Goal: Transaction & Acquisition: Purchase product/service

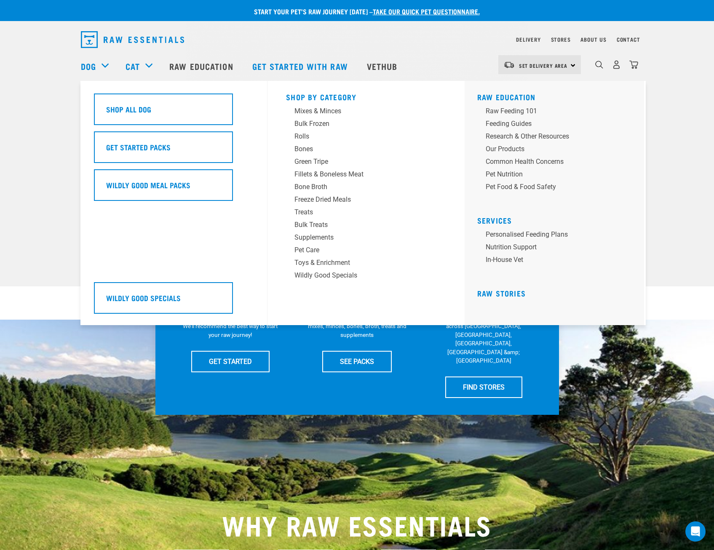
click at [92, 68] on link "Dog" at bounding box center [88, 66] width 15 height 13
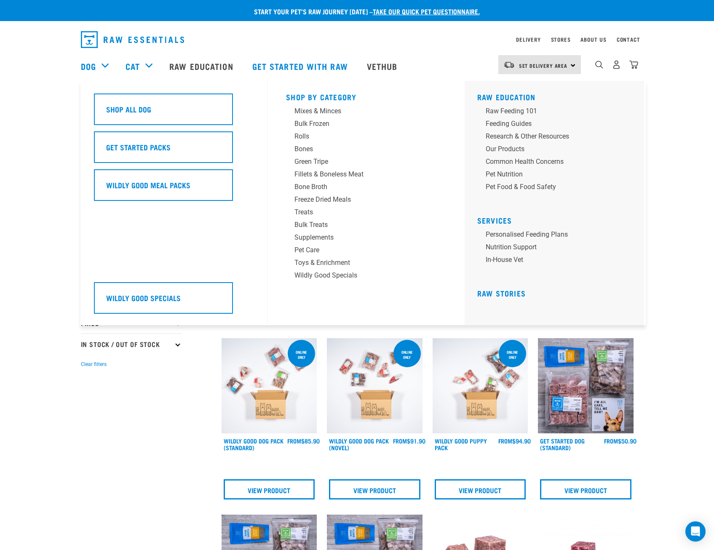
click at [136, 301] on h5 "Wildly Good Specials" at bounding box center [143, 297] width 75 height 11
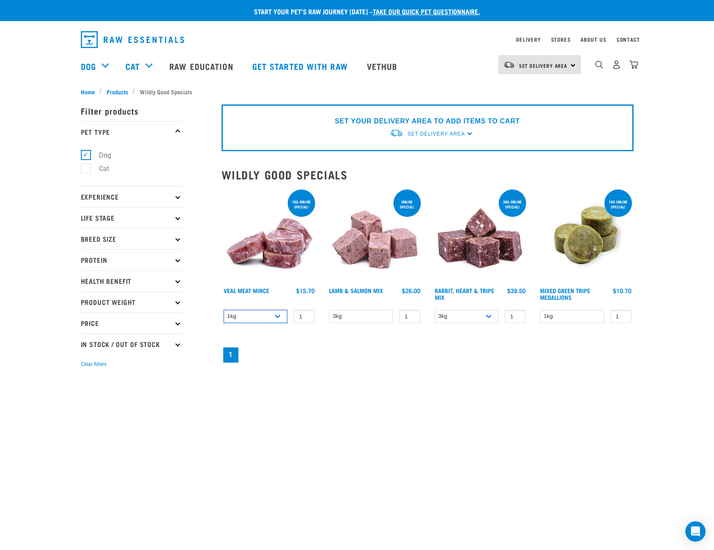
click at [279, 315] on select "1kg 3kg" at bounding box center [256, 316] width 64 height 13
click at [279, 316] on select "1kg 3kg" at bounding box center [256, 316] width 64 height 13
click at [224, 310] on select "1kg 3kg" at bounding box center [256, 316] width 64 height 13
click at [276, 316] on select "1kg 3kg" at bounding box center [256, 316] width 64 height 13
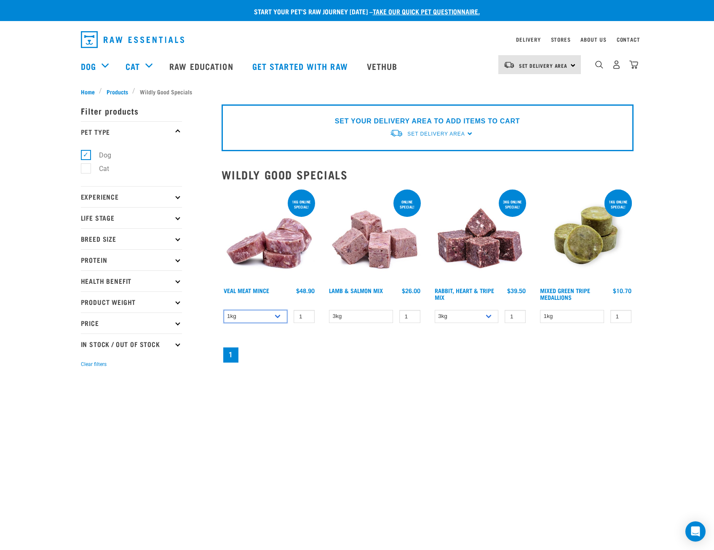
click at [224, 310] on select "1kg 3kg" at bounding box center [256, 316] width 64 height 13
drag, startPoint x: 276, startPoint y: 318, endPoint x: 274, endPoint y: 324, distance: 6.8
click at [276, 318] on select "1kg 3kg" at bounding box center [256, 316] width 64 height 13
click at [224, 310] on select "1kg 3kg" at bounding box center [256, 316] width 64 height 13
click at [278, 314] on select "1kg 3kg" at bounding box center [256, 316] width 64 height 13
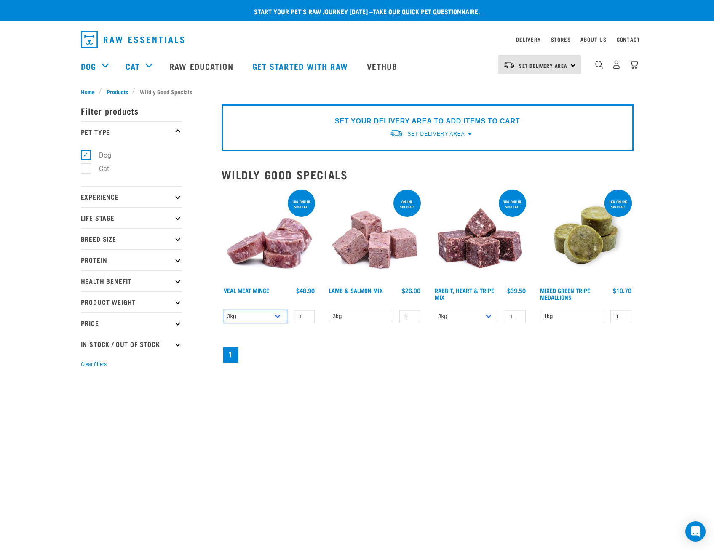
select select "702"
click at [224, 310] on select "1kg 3kg" at bounding box center [256, 316] width 64 height 13
click at [107, 153] on label "Dog" at bounding box center [100, 155] width 29 height 11
click at [86, 153] on input "Dog" at bounding box center [83, 153] width 5 height 5
checkbox input "false"
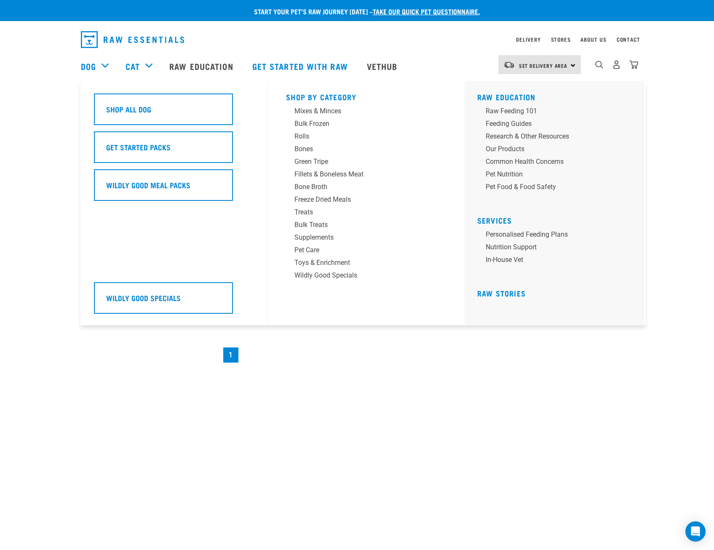
click at [95, 68] on link "Dog" at bounding box center [88, 66] width 15 height 13
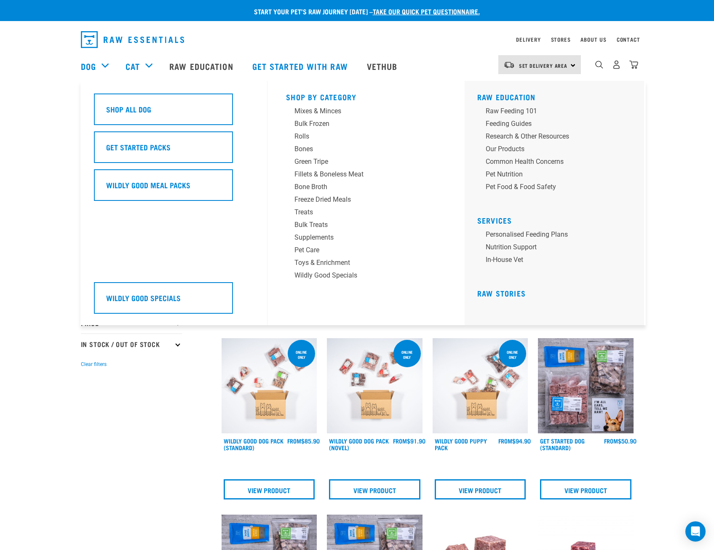
click at [91, 67] on link "Dog" at bounding box center [88, 66] width 15 height 13
click at [140, 107] on h5 "Shop All Dog" at bounding box center [128, 109] width 45 height 11
click at [305, 125] on div "Bulk Frozen" at bounding box center [360, 124] width 131 height 10
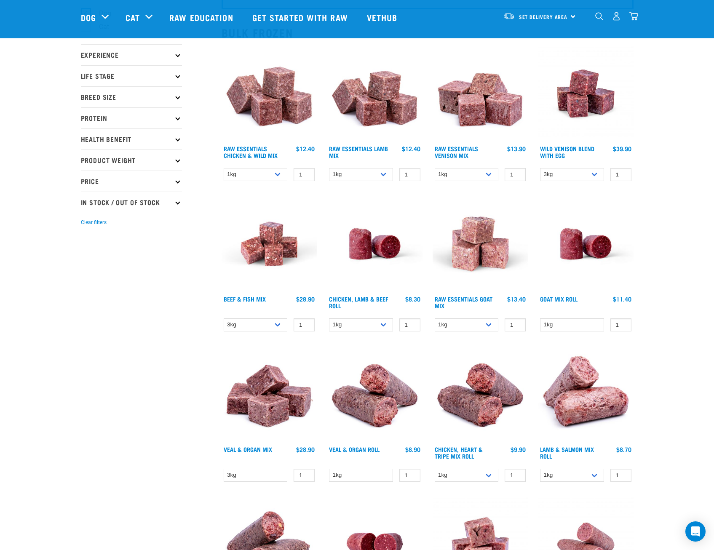
scroll to position [84, 0]
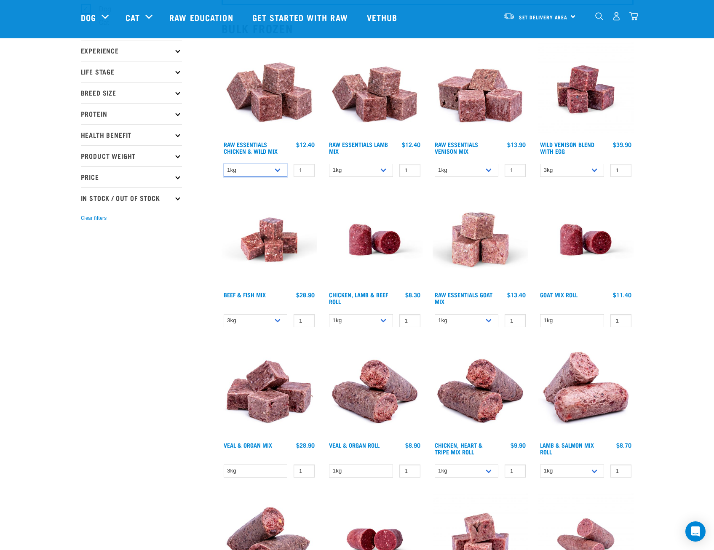
click at [279, 173] on select "1kg 3kg Bulk (10kg)" at bounding box center [256, 170] width 64 height 13
click at [224, 164] on select "1kg 3kg Bulk (10kg)" at bounding box center [256, 170] width 64 height 13
click at [281, 172] on select "1kg 3kg Bulk (10kg)" at bounding box center [256, 170] width 64 height 13
click at [224, 164] on select "1kg 3kg Bulk (10kg)" at bounding box center [256, 170] width 64 height 13
click at [277, 171] on select "1kg 3kg Bulk (10kg)" at bounding box center [256, 170] width 64 height 13
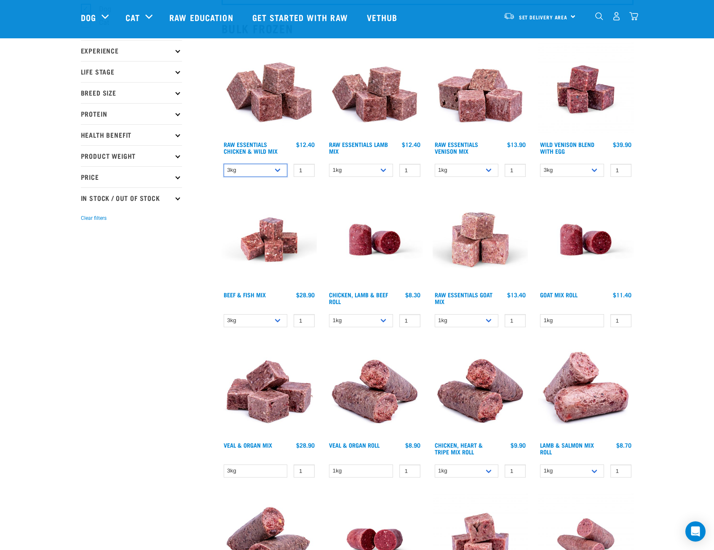
click at [224, 164] on select "1kg 3kg Bulk (10kg)" at bounding box center [256, 170] width 64 height 13
drag, startPoint x: 280, startPoint y: 169, endPoint x: 279, endPoint y: 174, distance: 5.3
click at [280, 169] on select "1kg 3kg Bulk (10kg)" at bounding box center [256, 170] width 64 height 13
click at [224, 164] on select "1kg 3kg Bulk (10kg)" at bounding box center [256, 170] width 64 height 13
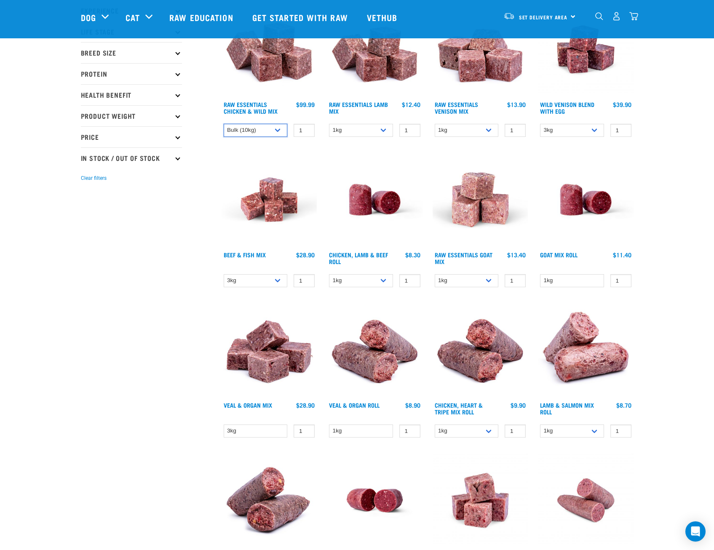
scroll to position [126, 0]
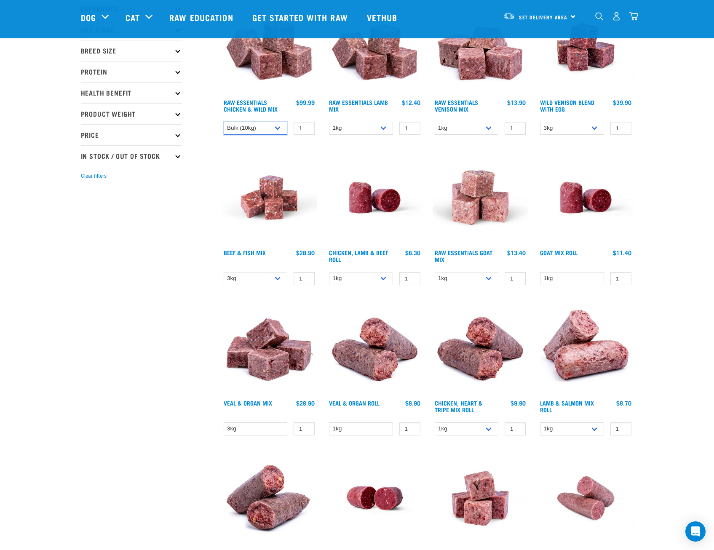
click at [276, 127] on select "1kg 3kg Bulk (10kg)" at bounding box center [256, 128] width 64 height 13
select select "708"
click at [224, 122] on select "1kg 3kg Bulk (10kg)" at bounding box center [256, 128] width 64 height 13
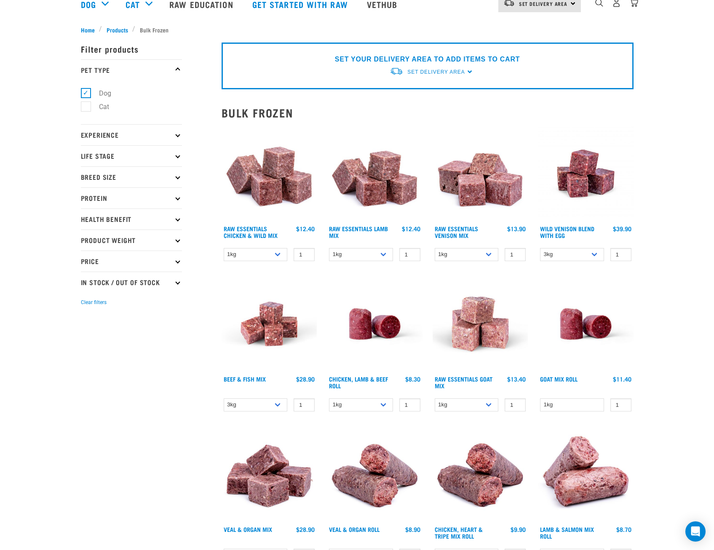
scroll to position [0, 0]
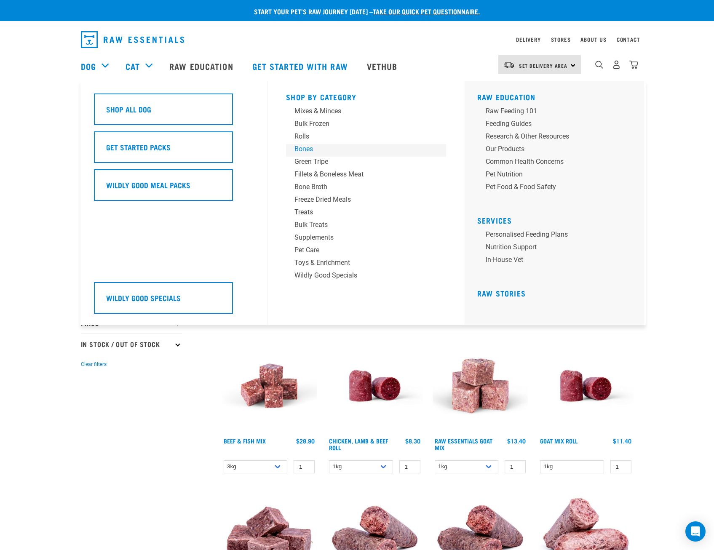
click at [311, 149] on div "Bones" at bounding box center [360, 149] width 131 height 10
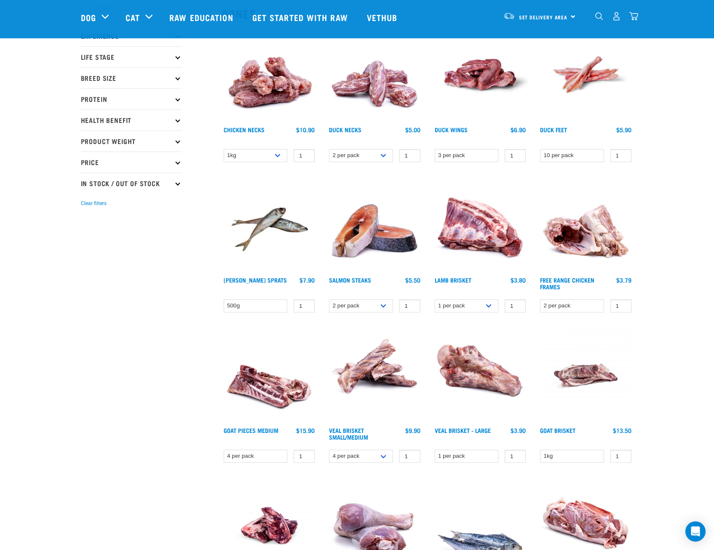
scroll to position [84, 0]
